Goal: Transaction & Acquisition: Download file/media

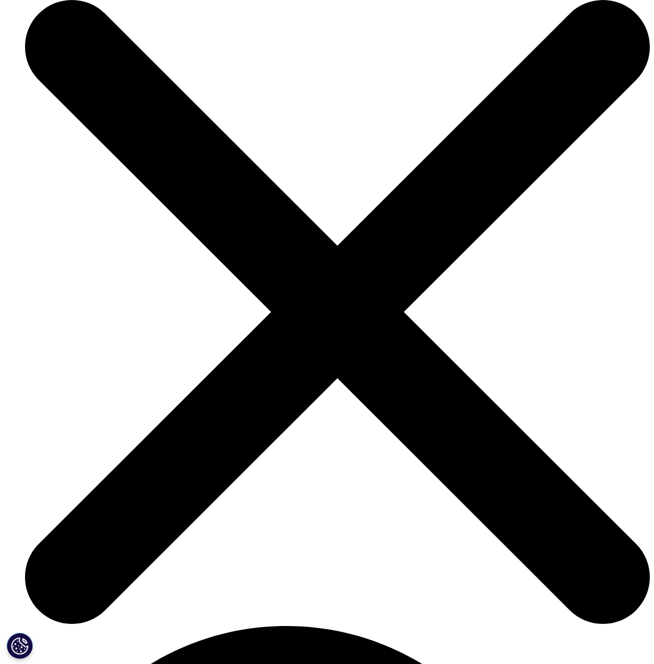
scroll to position [3192, 0]
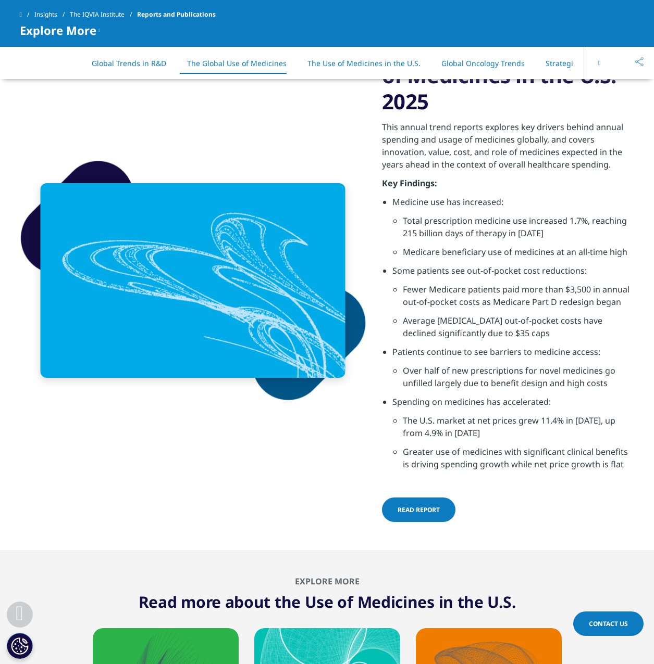
scroll to position [3192, 0]
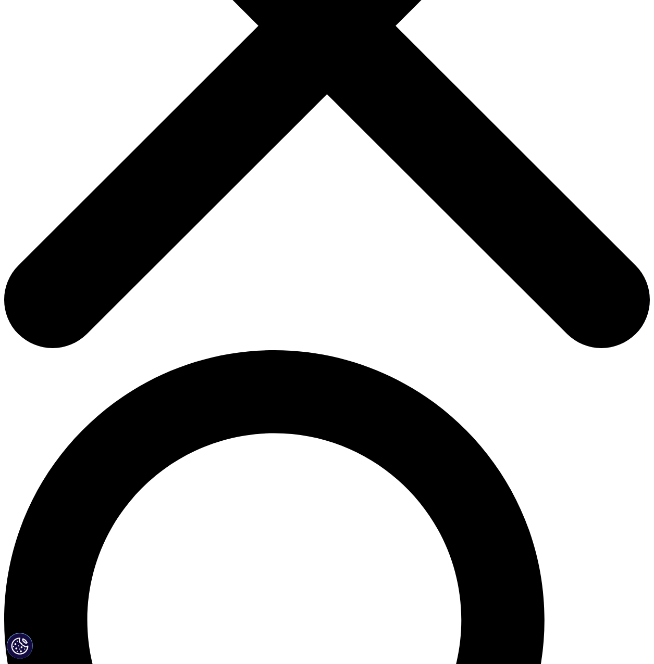
scroll to position [312, 0]
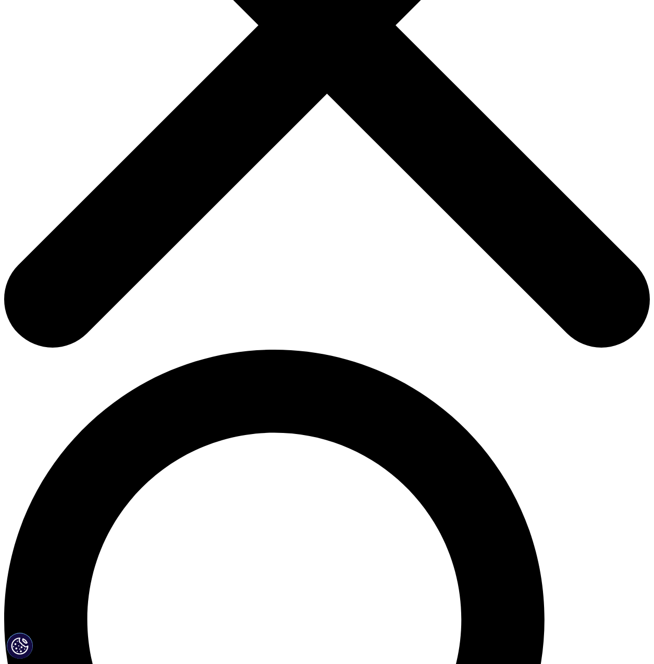
type input "[PERSON_NAME]"
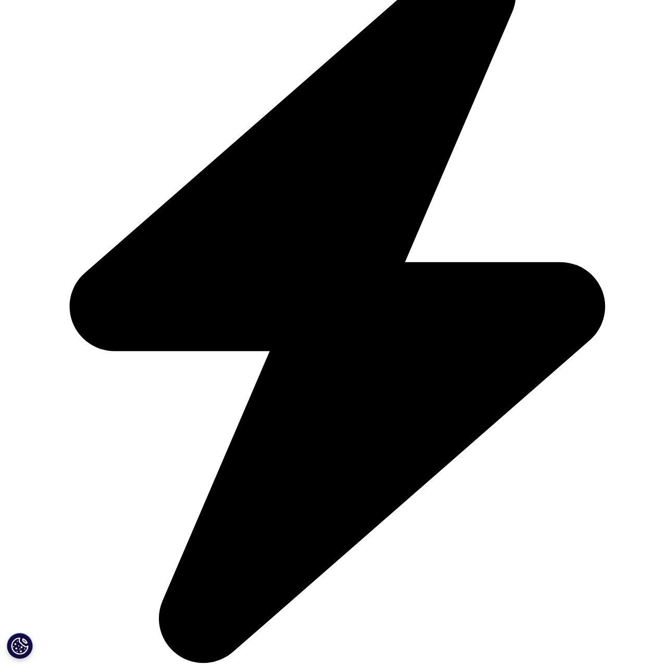
type input "Biocryst"
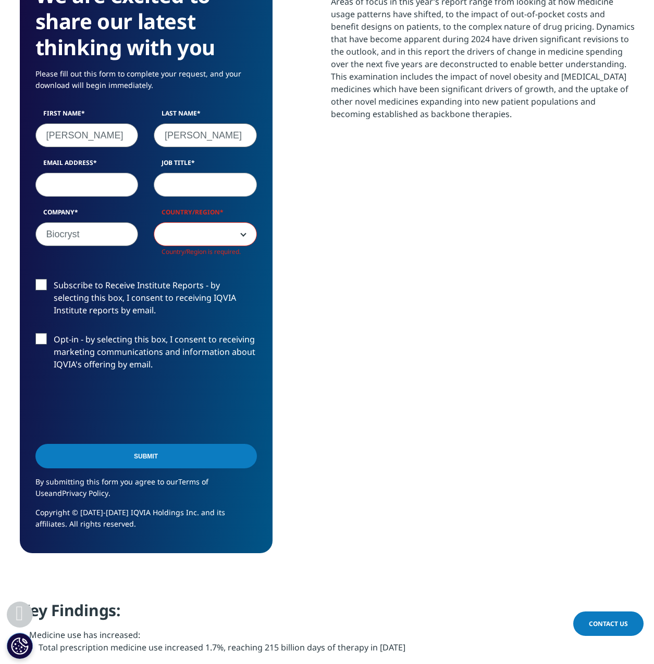
scroll to position [573, 0]
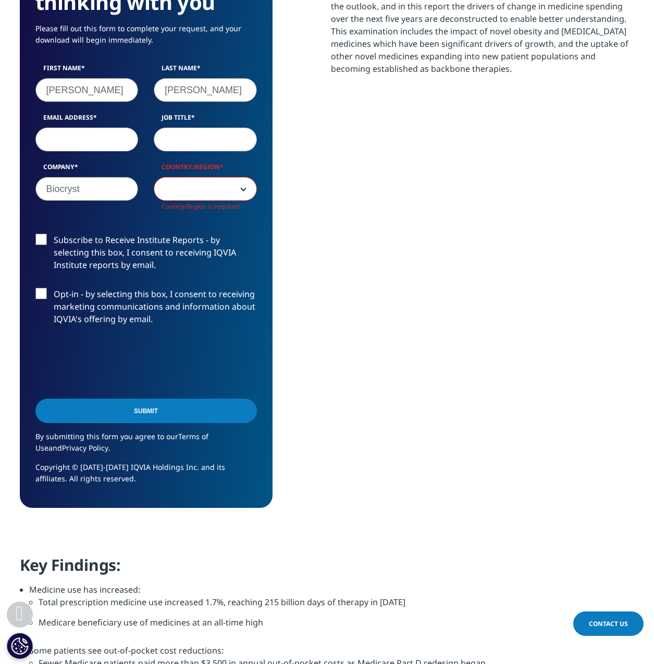
click at [44, 136] on input "Email Address" at bounding box center [86, 140] width 103 height 24
type input "asherman@biocryst.com"
select select "[GEOGRAPHIC_DATA]"
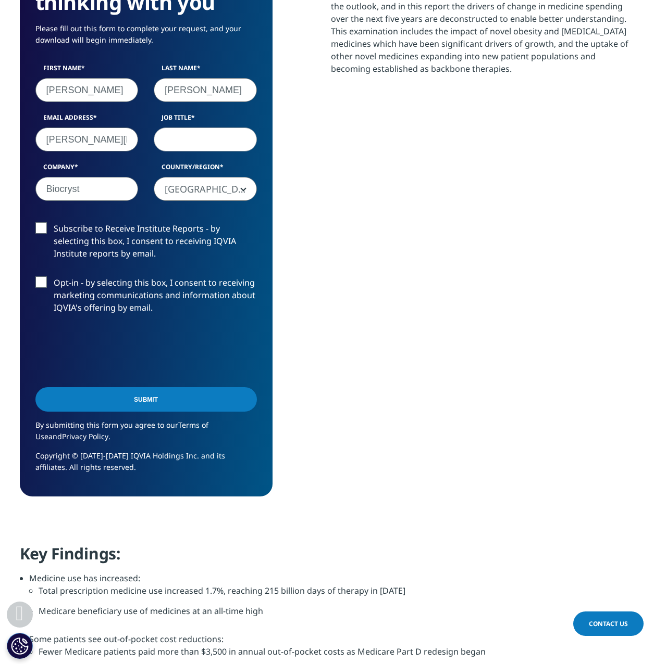
scroll to position [575, 614]
click at [202, 140] on input "Job Title" at bounding box center [205, 140] width 103 height 24
type input "ED"
click at [66, 234] on label "Subscribe to Receive Institute Reports - by selecting this box, I consent to re…" at bounding box center [145, 243] width 221 height 43
click at [54, 222] on input "Subscribe to Receive Institute Reports - by selecting this box, I consent to re…" at bounding box center [54, 222] width 0 height 0
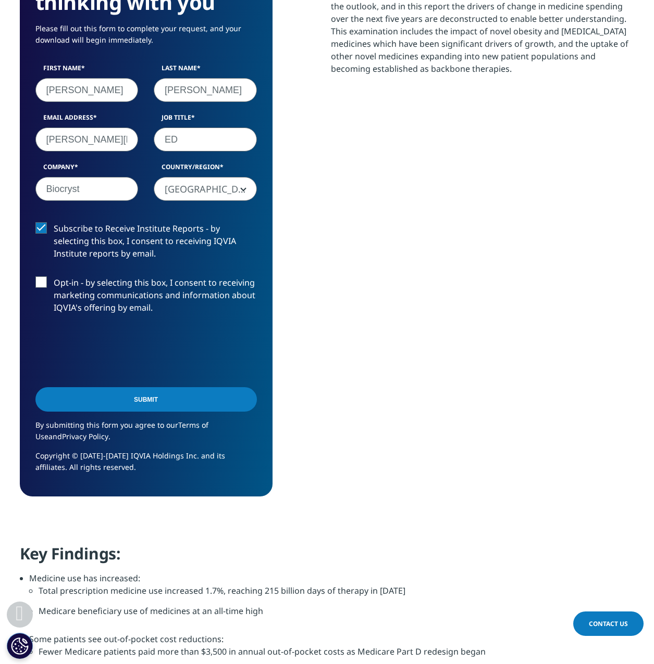
click at [66, 234] on label "Subscribe to Receive Institute Reports - by selecting this box, I consent to re…" at bounding box center [145, 243] width 221 height 43
click at [54, 222] on input "Subscribe to Receive Institute Reports - by selecting this box, I consent to re…" at bounding box center [54, 222] width 0 height 0
click at [112, 406] on input "Submit" at bounding box center [145, 399] width 221 height 24
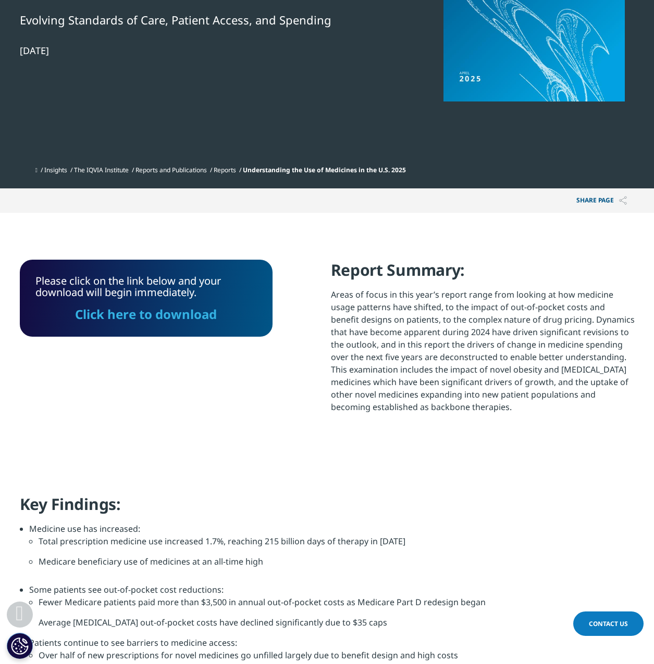
scroll to position [145, 0]
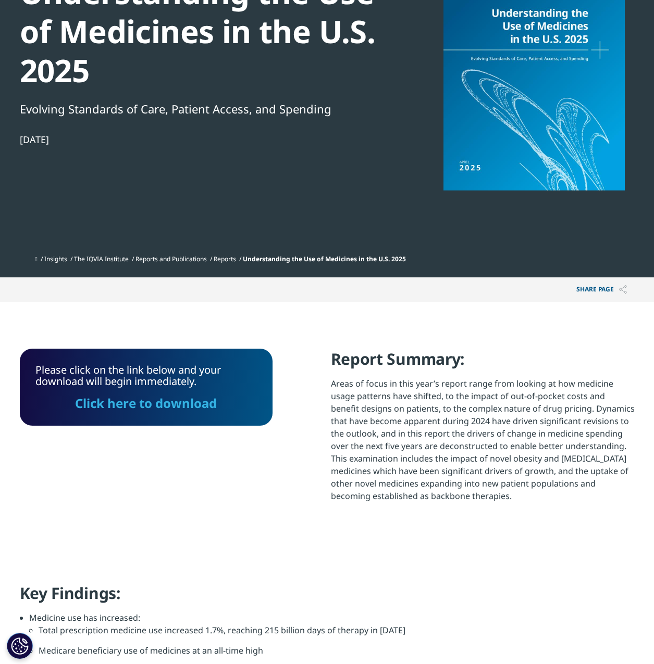
click at [124, 409] on link "Click here to download" at bounding box center [146, 403] width 142 height 17
click at [389, 403] on p "Areas of focus in this year’s report range from looking at how medicine usage p…" at bounding box center [483, 444] width 304 height 133
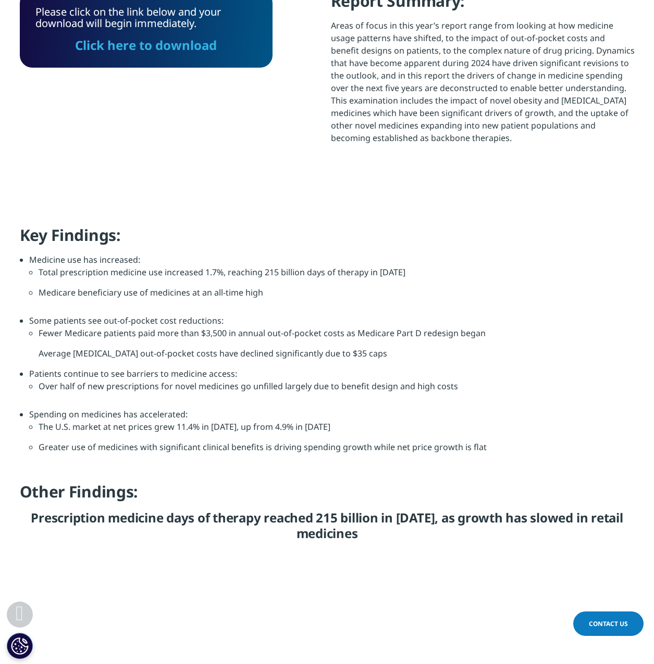
scroll to position [510, 0]
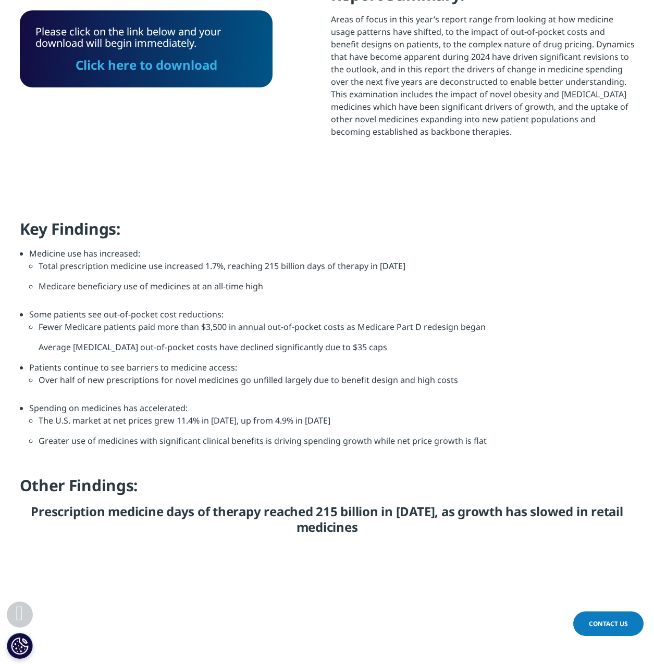
click at [449, 319] on li "Some patients see out-of-pocket cost reductions: Fewer Medicare patients paid m…" at bounding box center [331, 334] width 605 height 53
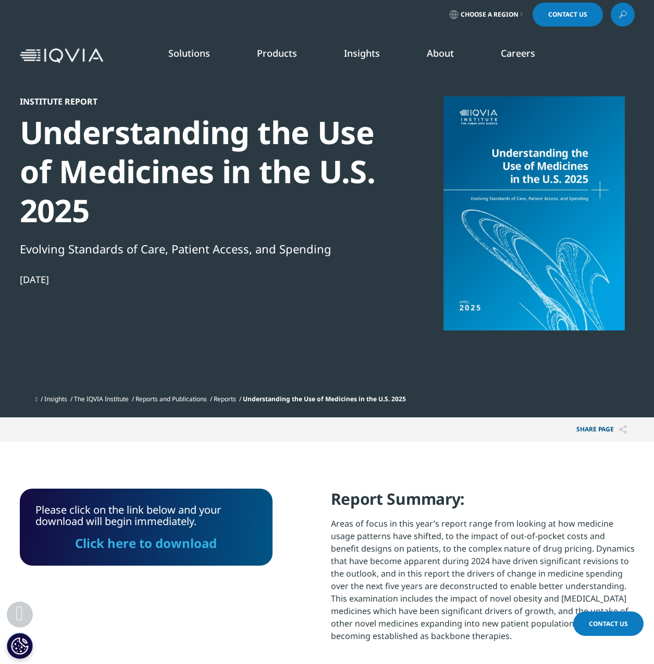
scroll to position [0, 0]
